Goal: Task Accomplishment & Management: Complete application form

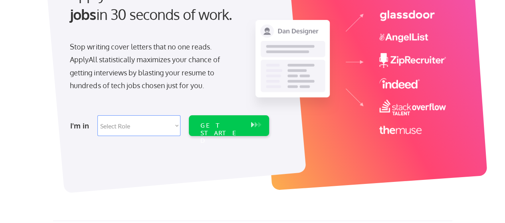
scroll to position [111, 0]
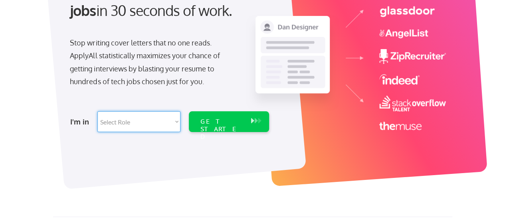
click at [177, 120] on select "Select Role Software Engineering Product Management Customer Success Sales UI/U…" at bounding box center [138, 121] width 83 height 21
select select ""customer_support""
click at [97, 111] on select "Select Role Software Engineering Product Management Customer Success Sales UI/U…" at bounding box center [138, 121] width 83 height 21
select select ""customer_support""
click at [176, 124] on select "Select Role Software Engineering Product Management Customer Success Sales UI/U…" at bounding box center [138, 121] width 83 height 21
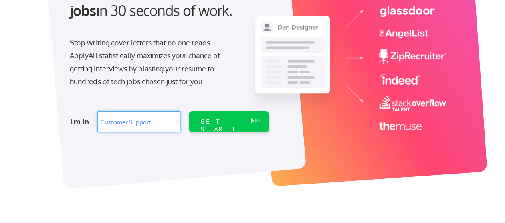
select select ""hr_recruiting""
click at [97, 111] on select "Select Role Software Engineering Product Management Customer Success Sales UI/U…" at bounding box center [138, 121] width 83 height 21
select select ""hr_recruiting""
click at [175, 124] on select "Select Role Software Engineering Product Management Customer Success Sales UI/U…" at bounding box center [138, 121] width 83 height 21
select select ""marketing___comms""
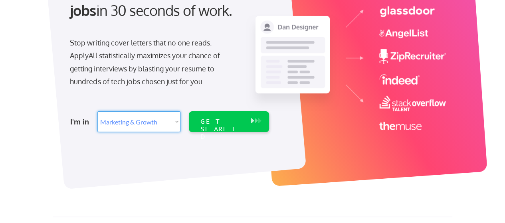
click at [97, 111] on select "Select Role Software Engineering Product Management Customer Success Sales UI/U…" at bounding box center [138, 121] width 83 height 21
select select ""marketing___comms""
click at [171, 122] on select "Select Role Software Engineering Product Management Customer Success Sales UI/U…" at bounding box center [138, 121] width 83 height 21
select select ""customer_support""
click at [97, 111] on select "Select Role Software Engineering Product Management Customer Success Sales UI/U…" at bounding box center [138, 121] width 83 height 21
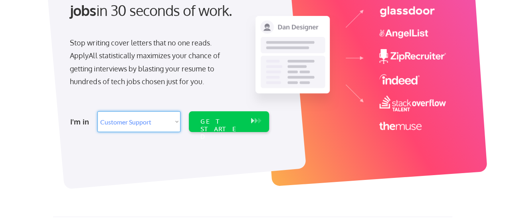
select select ""customer_support""
click at [217, 122] on div "GET STARTED" at bounding box center [221, 129] width 43 height 23
